Goal: Transaction & Acquisition: Purchase product/service

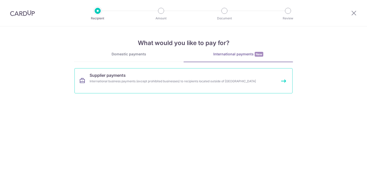
click at [170, 83] on div "International business payments (except prohibited businesses) to recipients lo…" at bounding box center [177, 81] width 174 height 5
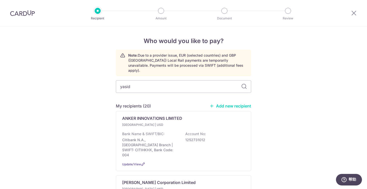
type input "yasido"
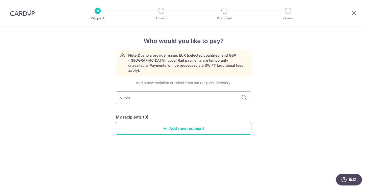
type input "yesi"
type input "yesisdo"
click at [170, 83] on div "Add a new recipient or select from our recipient directory. yesisd My recipient…" at bounding box center [183, 111] width 135 height 63
click at [178, 92] on input "yesisd" at bounding box center [183, 98] width 135 height 13
type input "yesi"
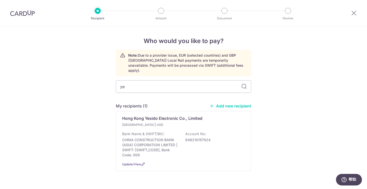
type input "y"
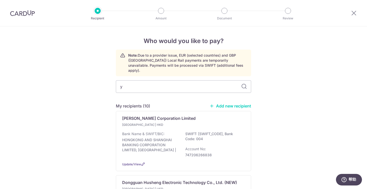
click at [174, 115] on div "Besty Corporation Limited" at bounding box center [180, 118] width 117 height 6
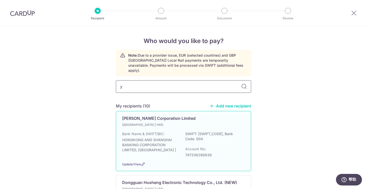
click at [153, 85] on input "y" at bounding box center [183, 86] width 135 height 13
type input "hong kong yesido"
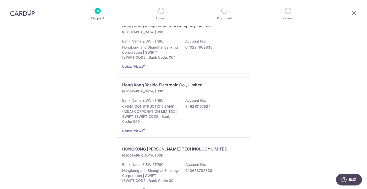
scroll to position [399, 0]
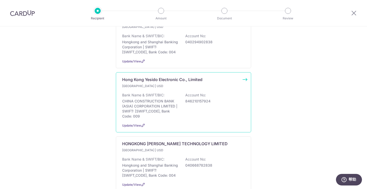
click at [165, 83] on p "Hong Kong Yesido Electronic Co., Limited" at bounding box center [162, 80] width 80 height 6
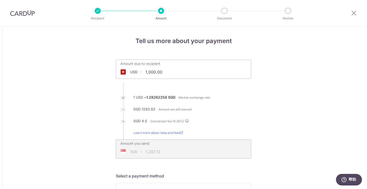
click at [170, 71] on input "1,000.00" at bounding box center [155, 72] width 78 height 12
type input "1"
type input "666.90"
type input "858.35"
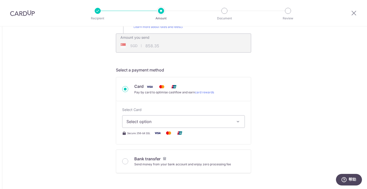
scroll to position [106, 0]
click at [126, 162] on input "Bank transfer Send money from your bank account and enjoy zero processing fee" at bounding box center [125, 161] width 6 height 6
radio input "true"
type input "666.90"
type input "857.05"
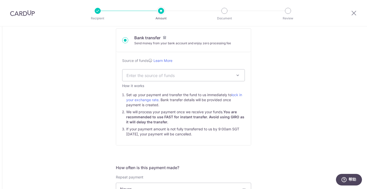
scroll to position [165, 0]
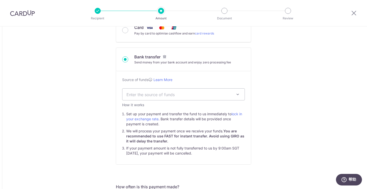
click at [223, 96] on span "Enter the source of funds" at bounding box center [179, 95] width 106 height 6
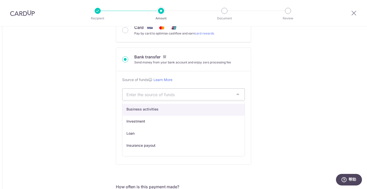
select select "1"
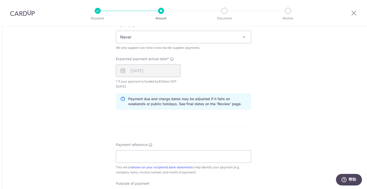
scroll to position [363, 0]
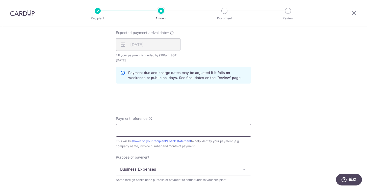
click at [147, 131] on input "Payment reference" at bounding box center [183, 130] width 135 height 13
type input "MAC FRIENDS PI250990315"
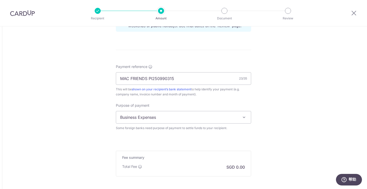
scroll to position [426, 0]
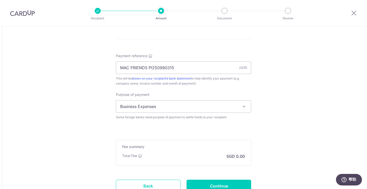
click at [235, 107] on span "Business Expenses" at bounding box center [183, 107] width 135 height 12
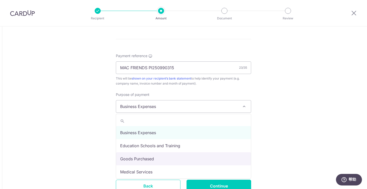
select select "Goods Purchased"
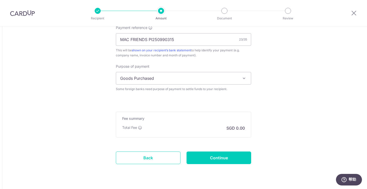
scroll to position [467, 0]
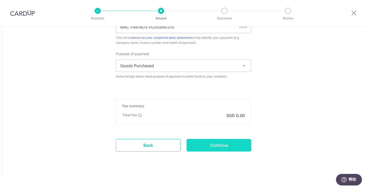
click at [238, 142] on input "Continue" at bounding box center [218, 145] width 65 height 13
type input "Create Schedule"
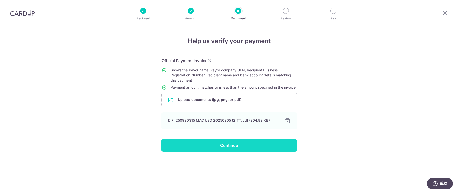
click at [241, 152] on input "Continue" at bounding box center [228, 145] width 135 height 13
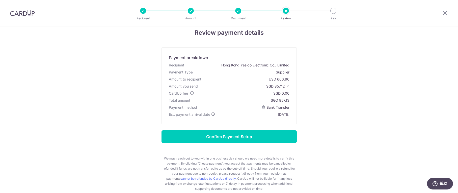
scroll to position [36, 0]
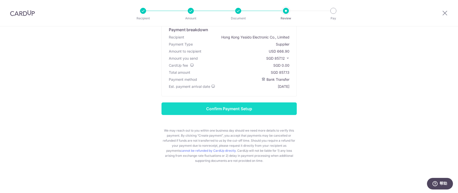
click at [263, 107] on input "Confirm Payment Setup" at bounding box center [228, 109] width 135 height 13
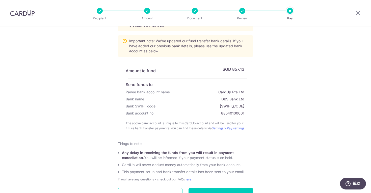
scroll to position [90, 0]
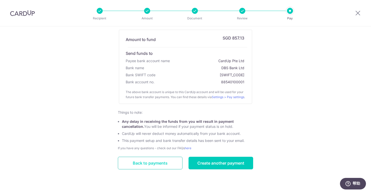
click at [165, 164] on link "Back to payments" at bounding box center [150, 163] width 65 height 13
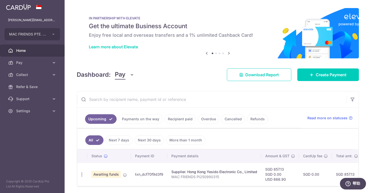
drag, startPoint x: 162, startPoint y: 175, endPoint x: 134, endPoint y: 174, distance: 28.0
click at [134, 174] on td "txn_dcf70f9d3f9" at bounding box center [149, 174] width 36 height 23
copy td "txn_dcf70f9d3f9"
